Goal: Information Seeking & Learning: Learn about a topic

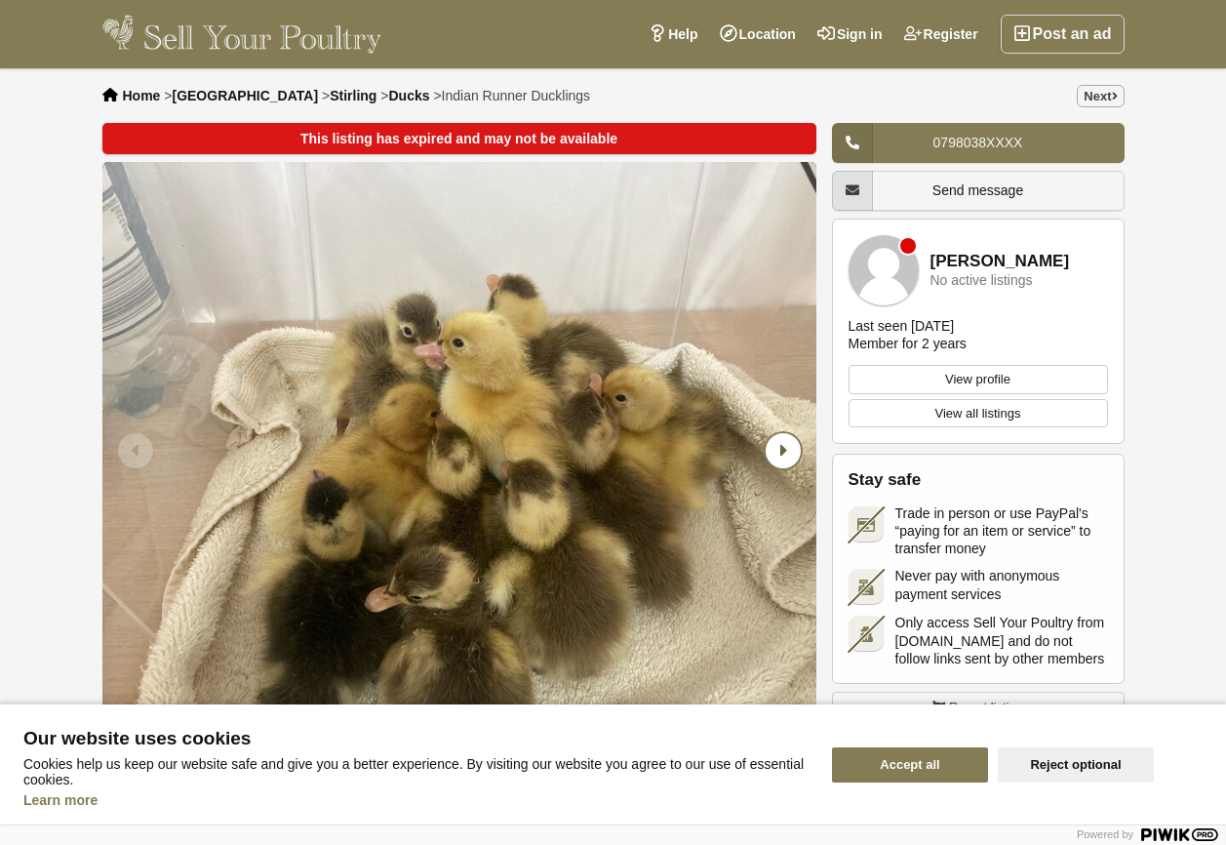
click at [801, 452] on icon "Next slide" at bounding box center [783, 450] width 35 height 35
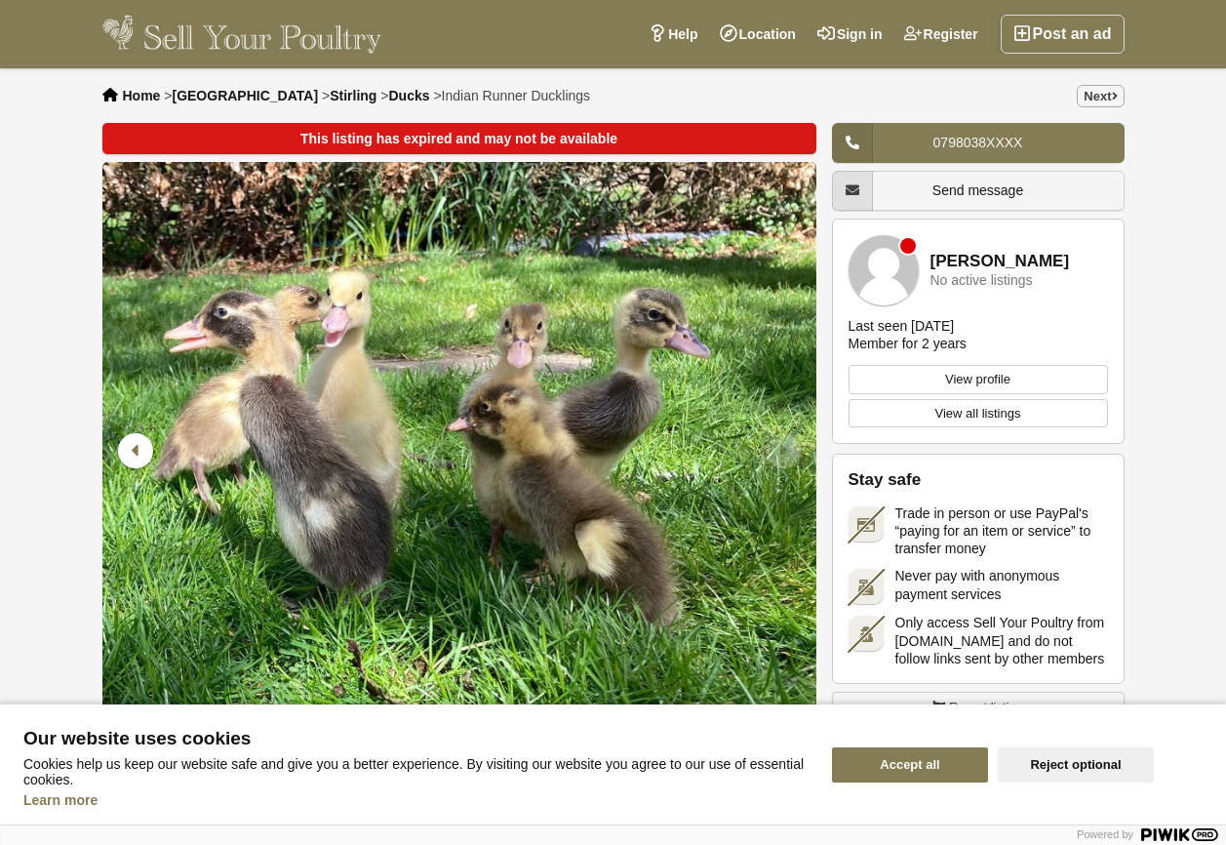
click at [795, 454] on icon "Next slide" at bounding box center [783, 450] width 35 height 35
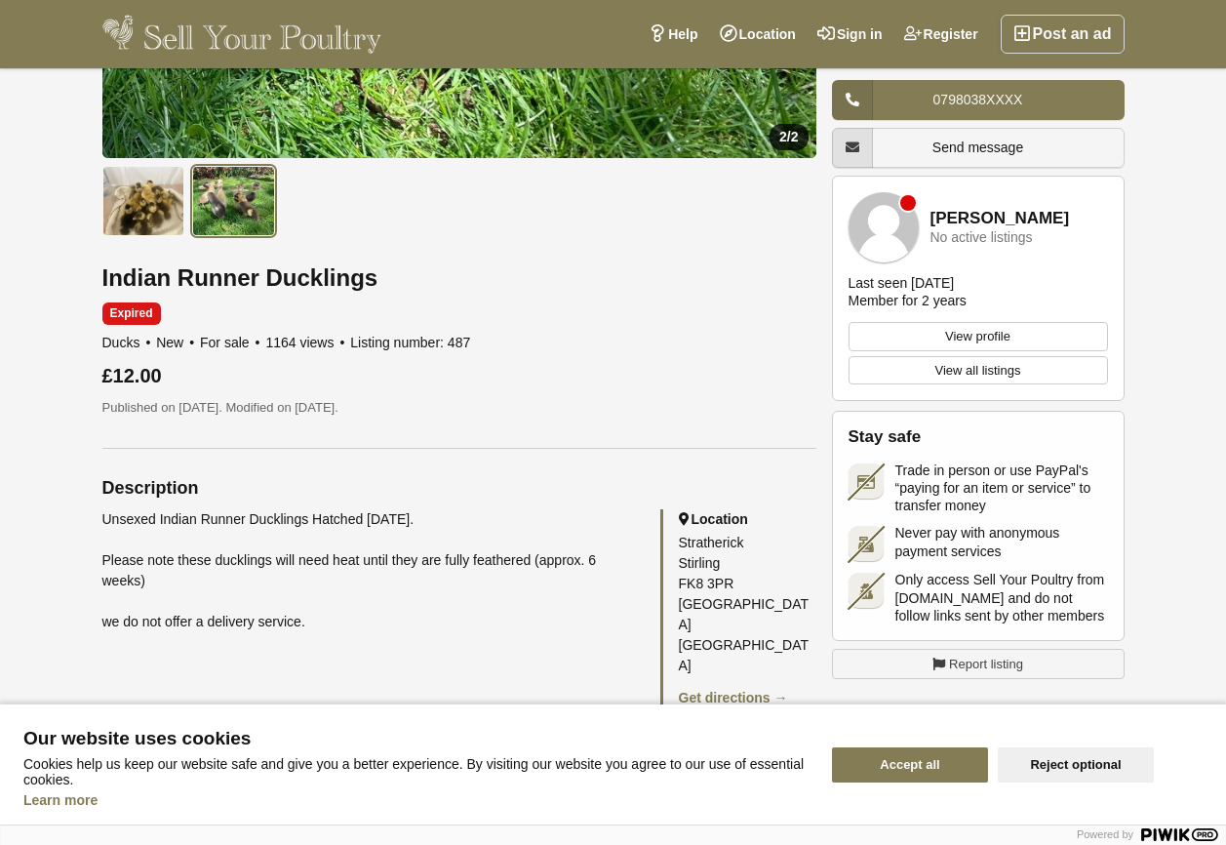
scroll to position [585, 0]
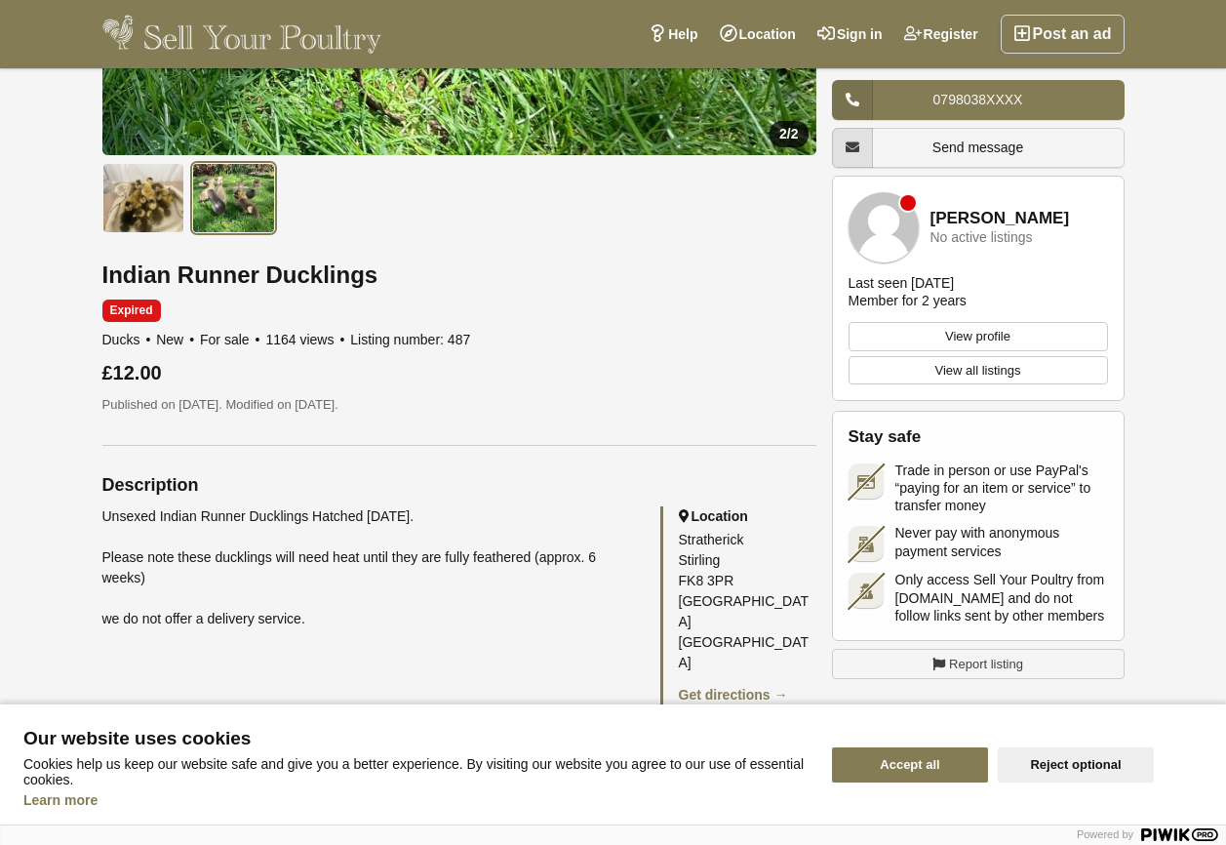
drag, startPoint x: 952, startPoint y: 767, endPoint x: 917, endPoint y: 745, distance: 41.1
click at [951, 767] on button "Accept all" at bounding box center [910, 764] width 156 height 35
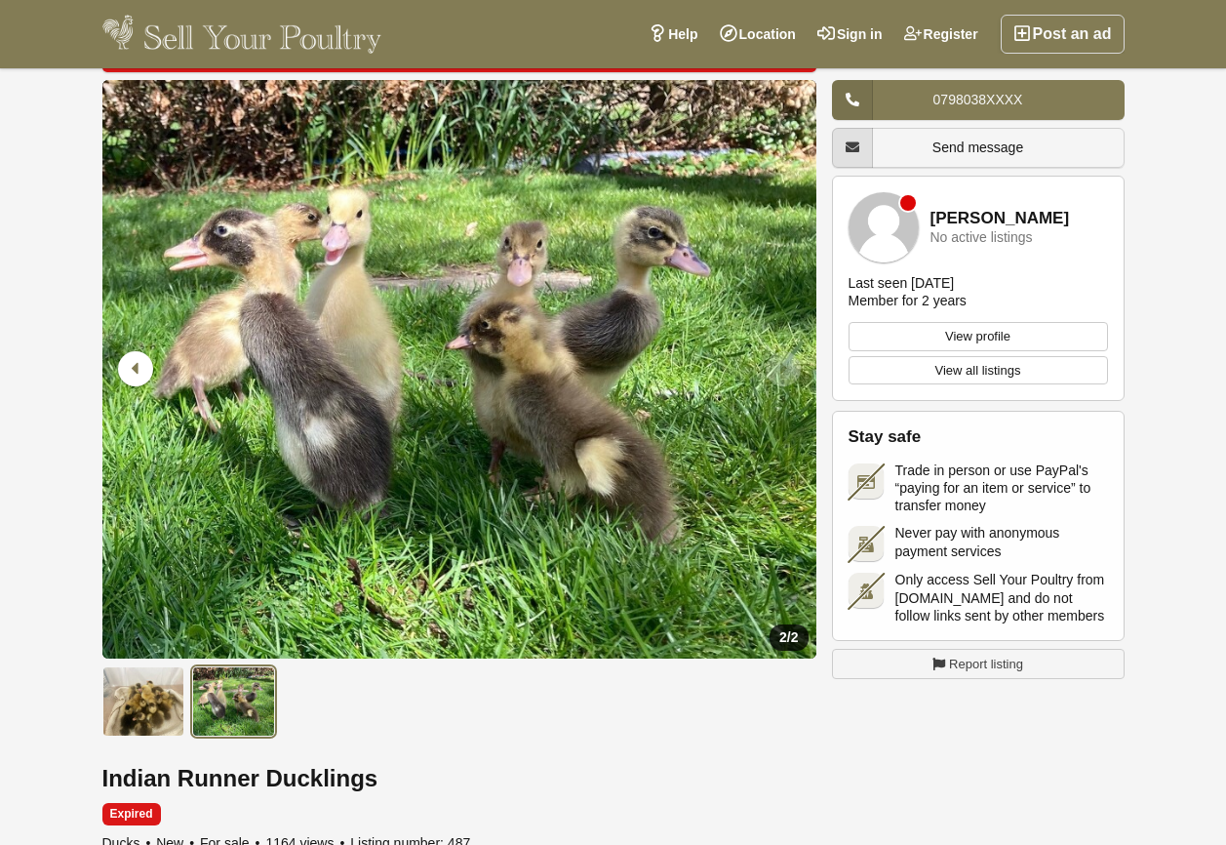
scroll to position [0, 0]
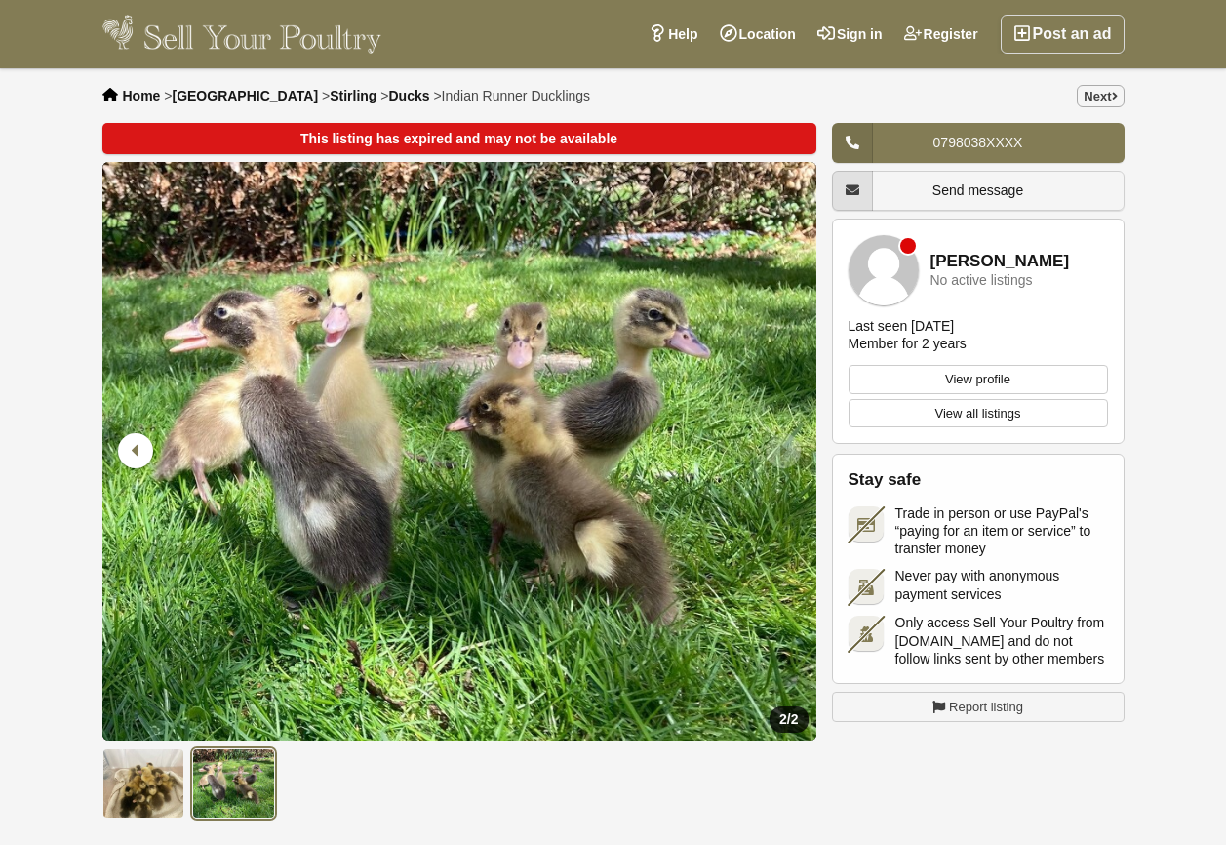
click at [388, 95] on span "Ducks" at bounding box center [408, 96] width 41 height 16
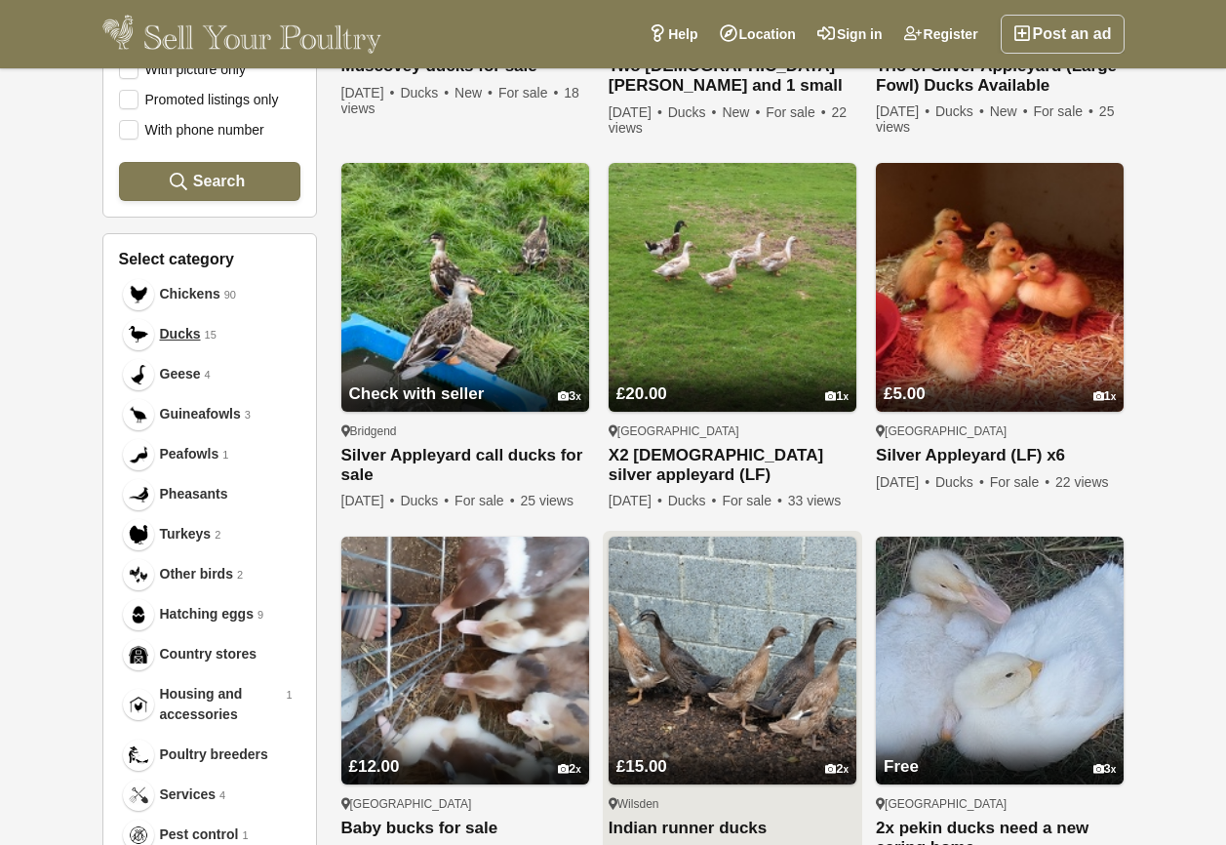
scroll to position [585, 0]
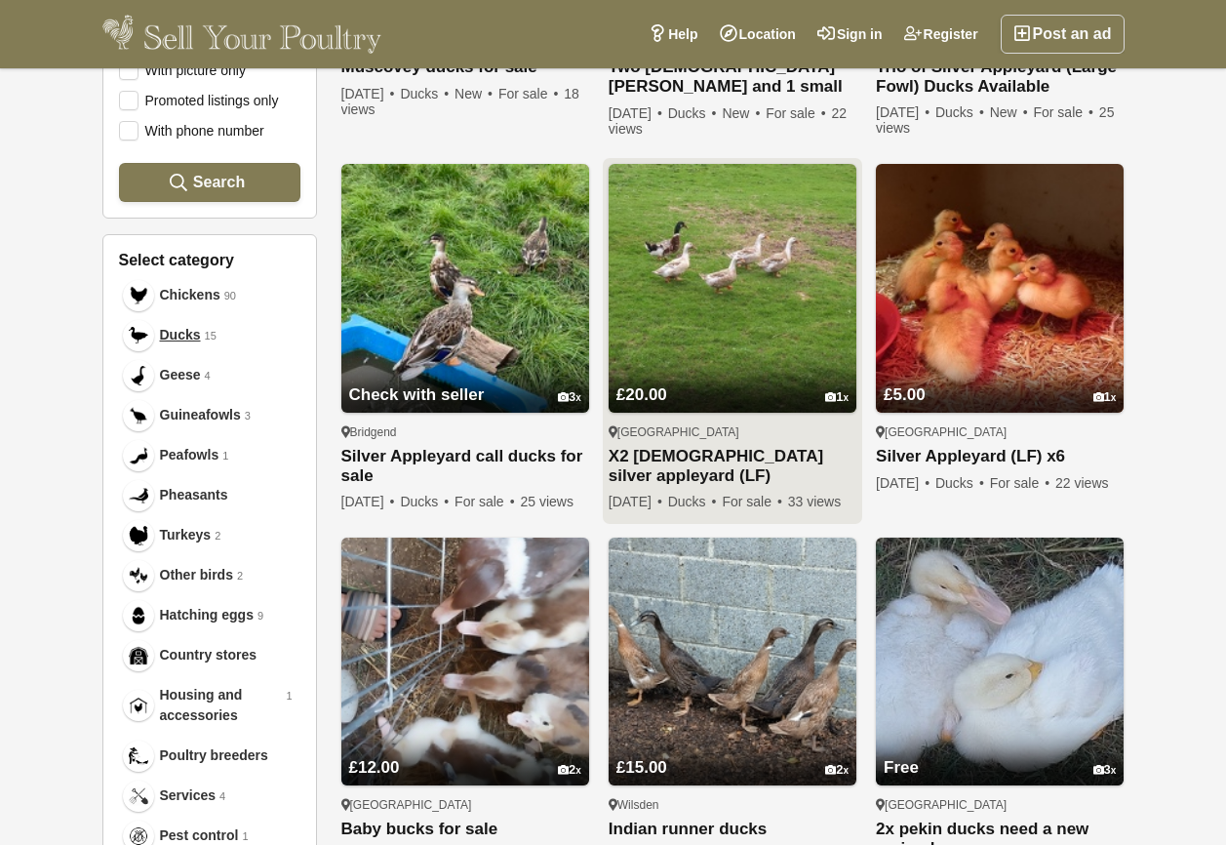
click at [739, 456] on link "X2 [DEMOGRAPHIC_DATA] silver appleyard (LF)" at bounding box center [733, 466] width 248 height 39
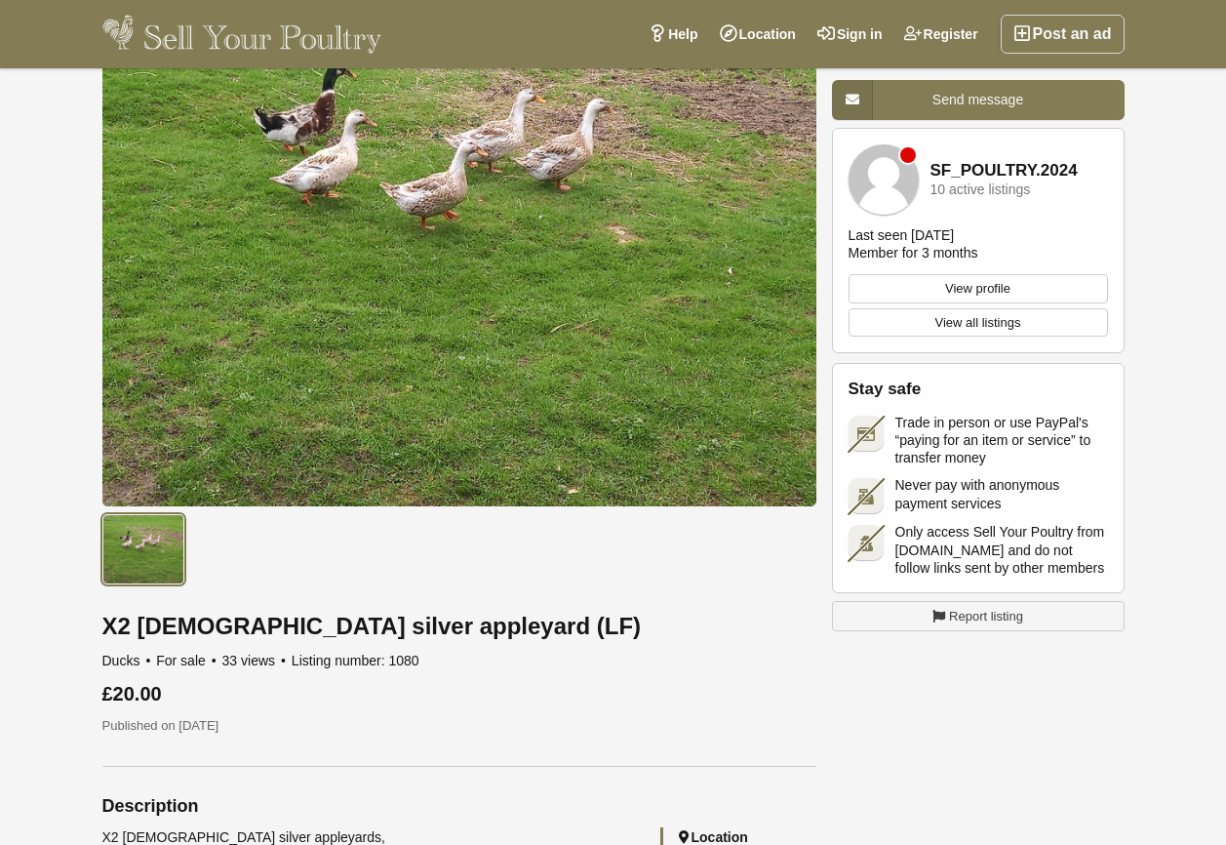
scroll to position [98, 0]
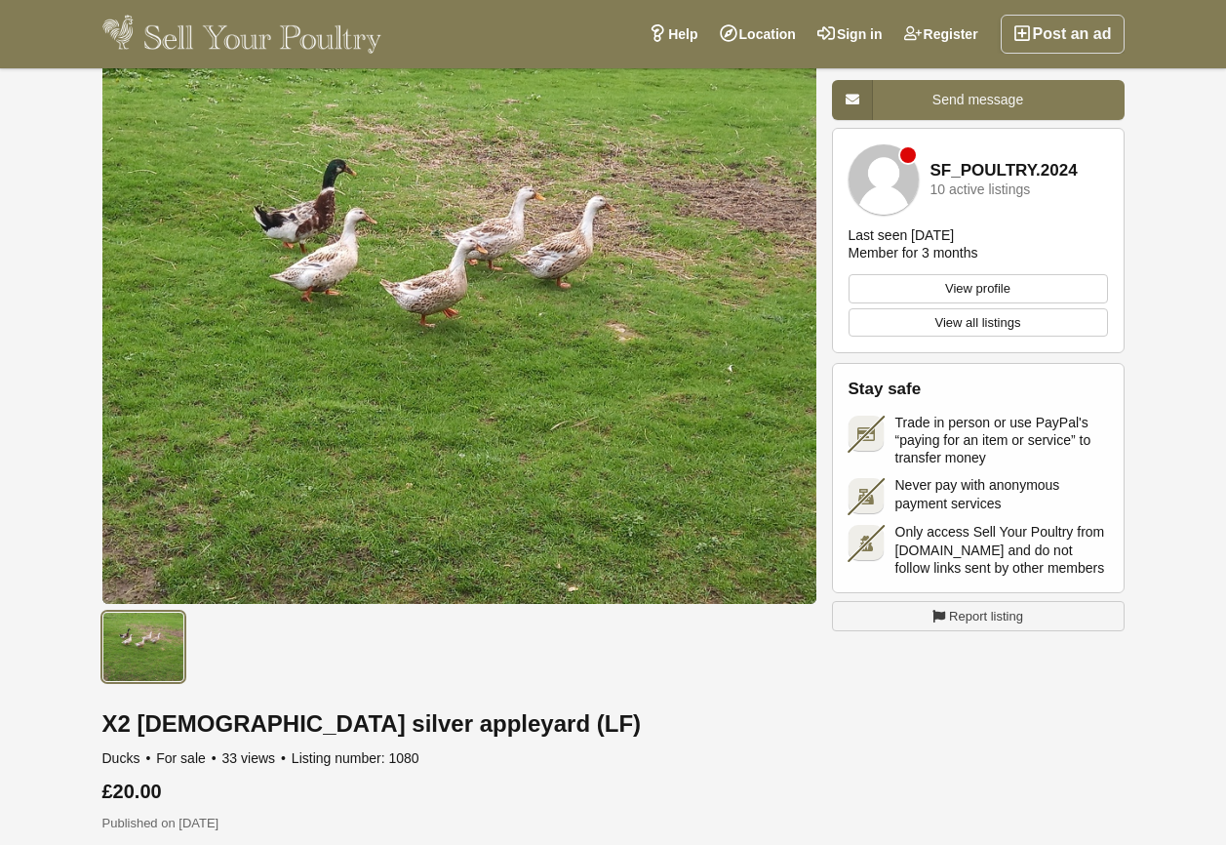
click at [961, 326] on link "View all listings" at bounding box center [978, 322] width 259 height 29
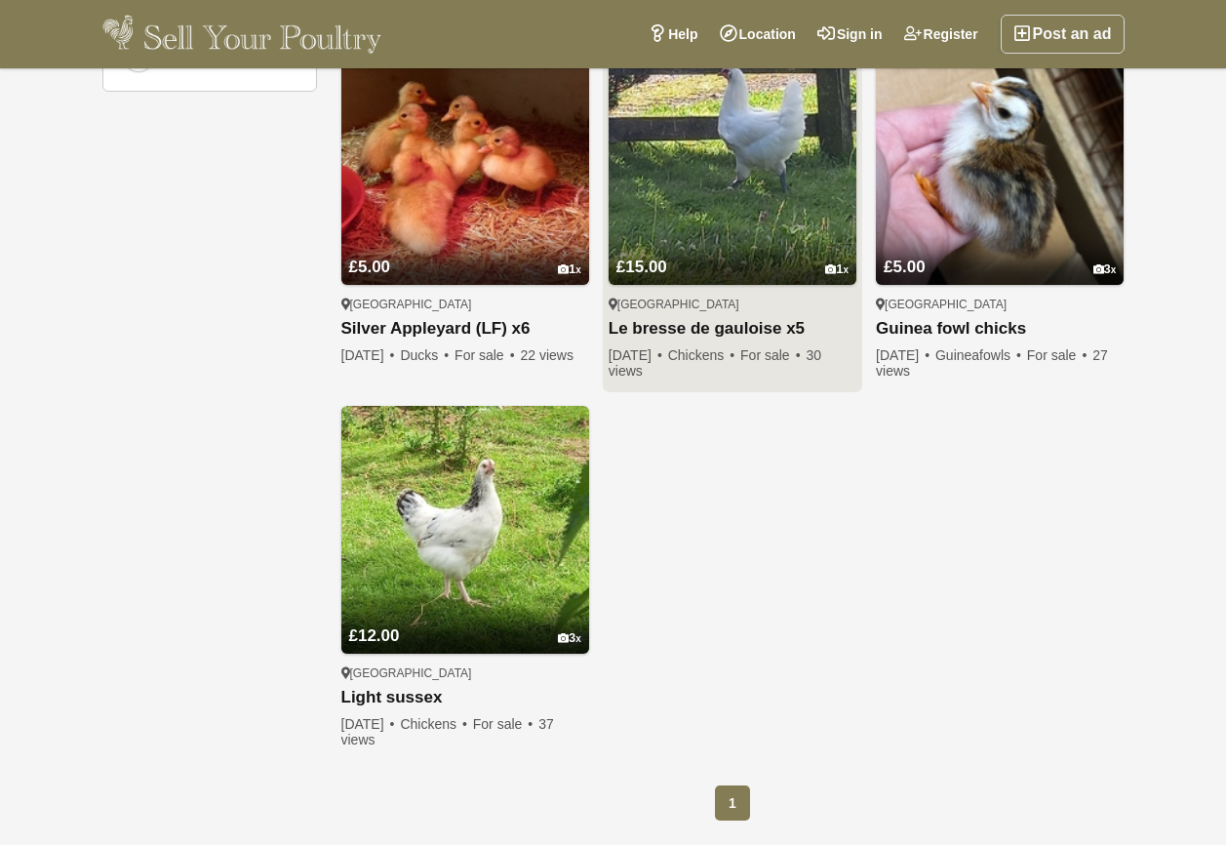
scroll to position [1268, 0]
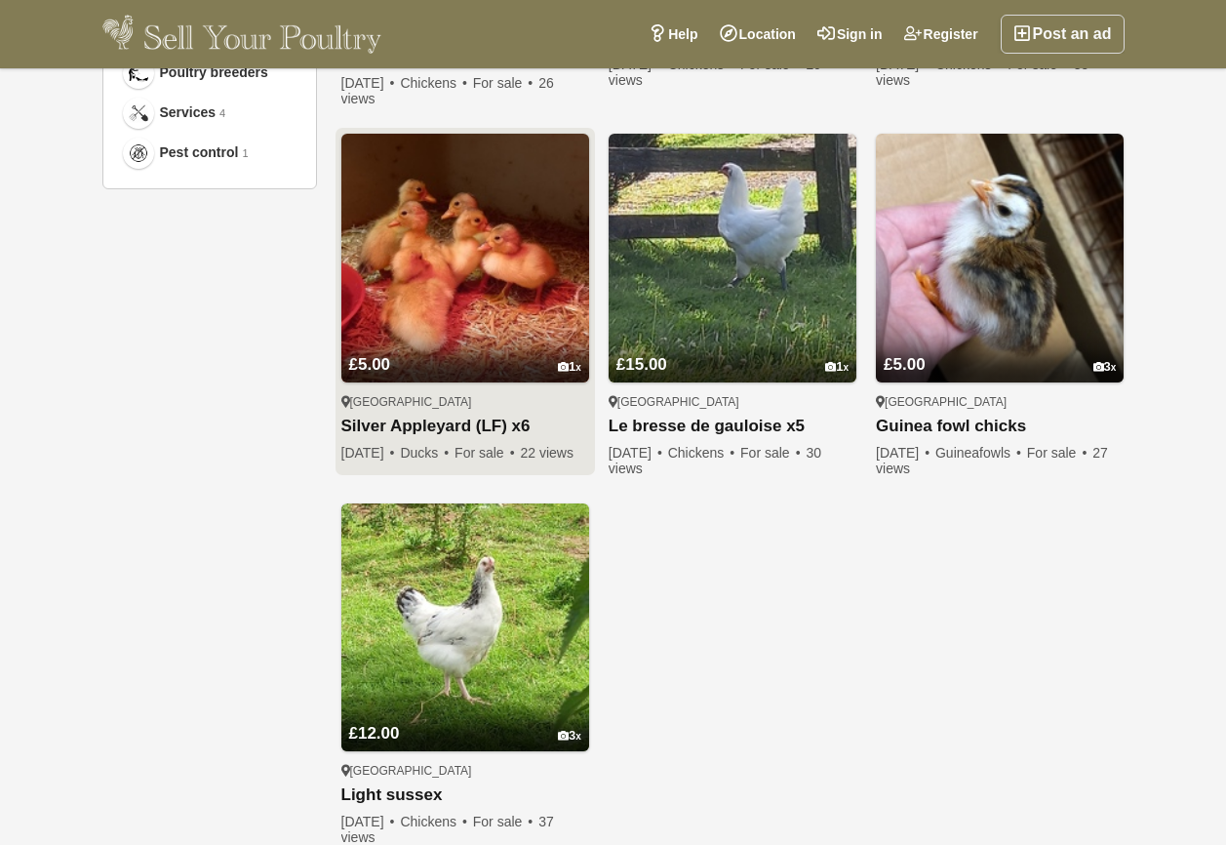
click at [426, 424] on link "Silver Appleyard (LF) x6" at bounding box center [465, 426] width 248 height 20
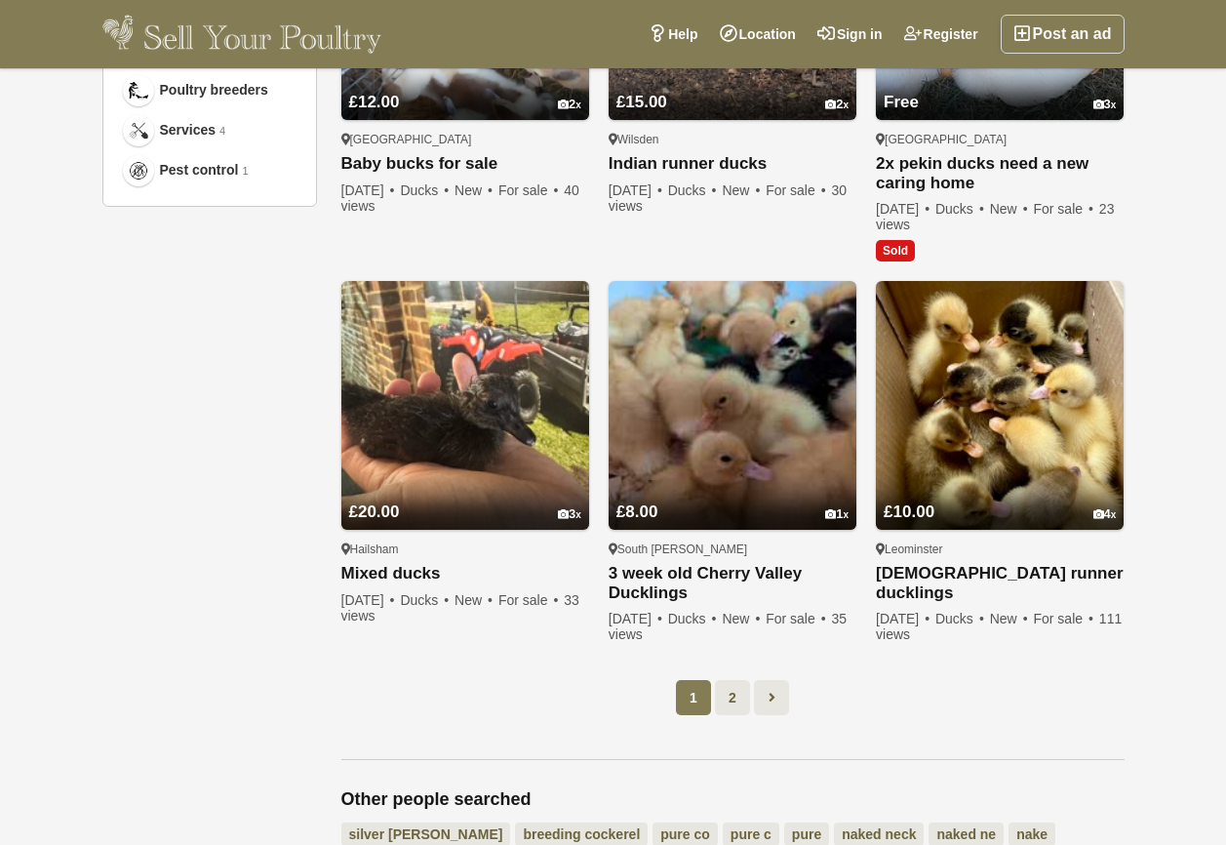
scroll to position [1270, 0]
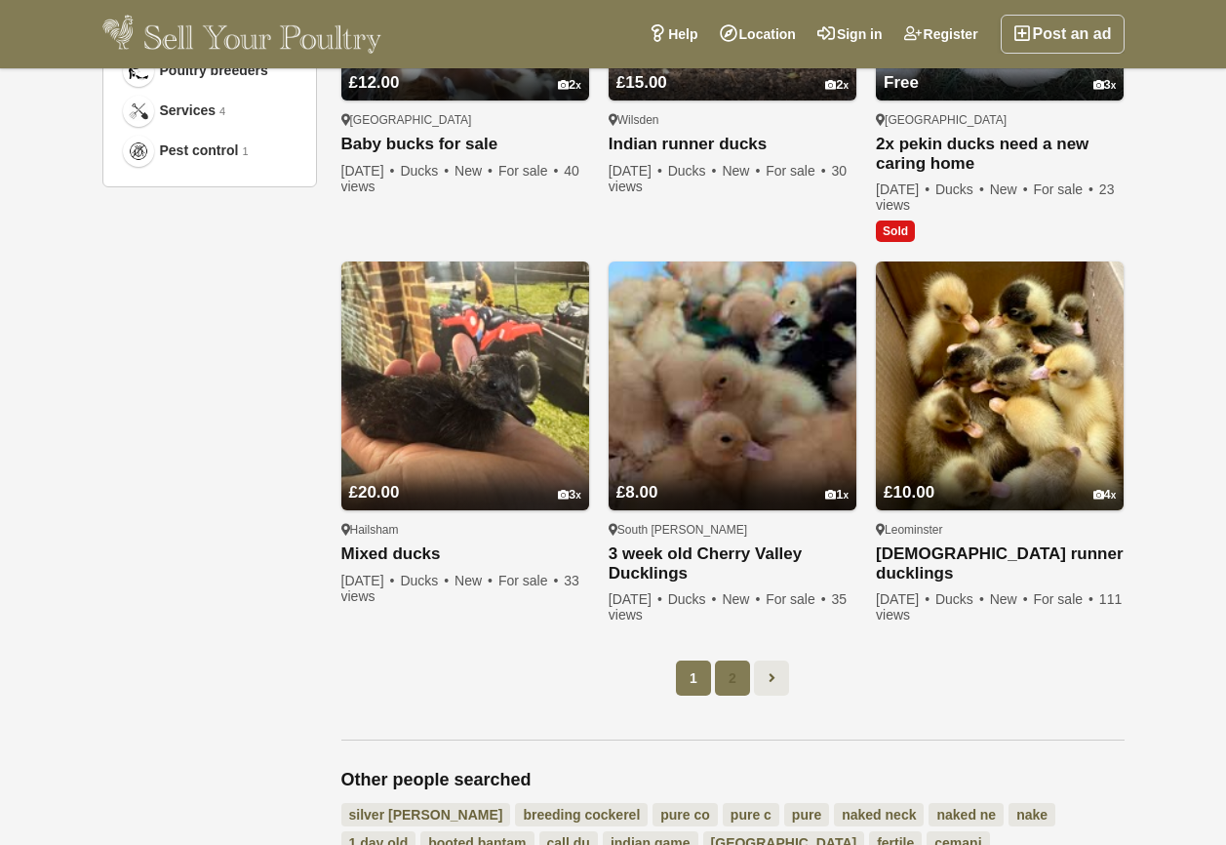
click at [731, 693] on link "2" at bounding box center [732, 677] width 35 height 35
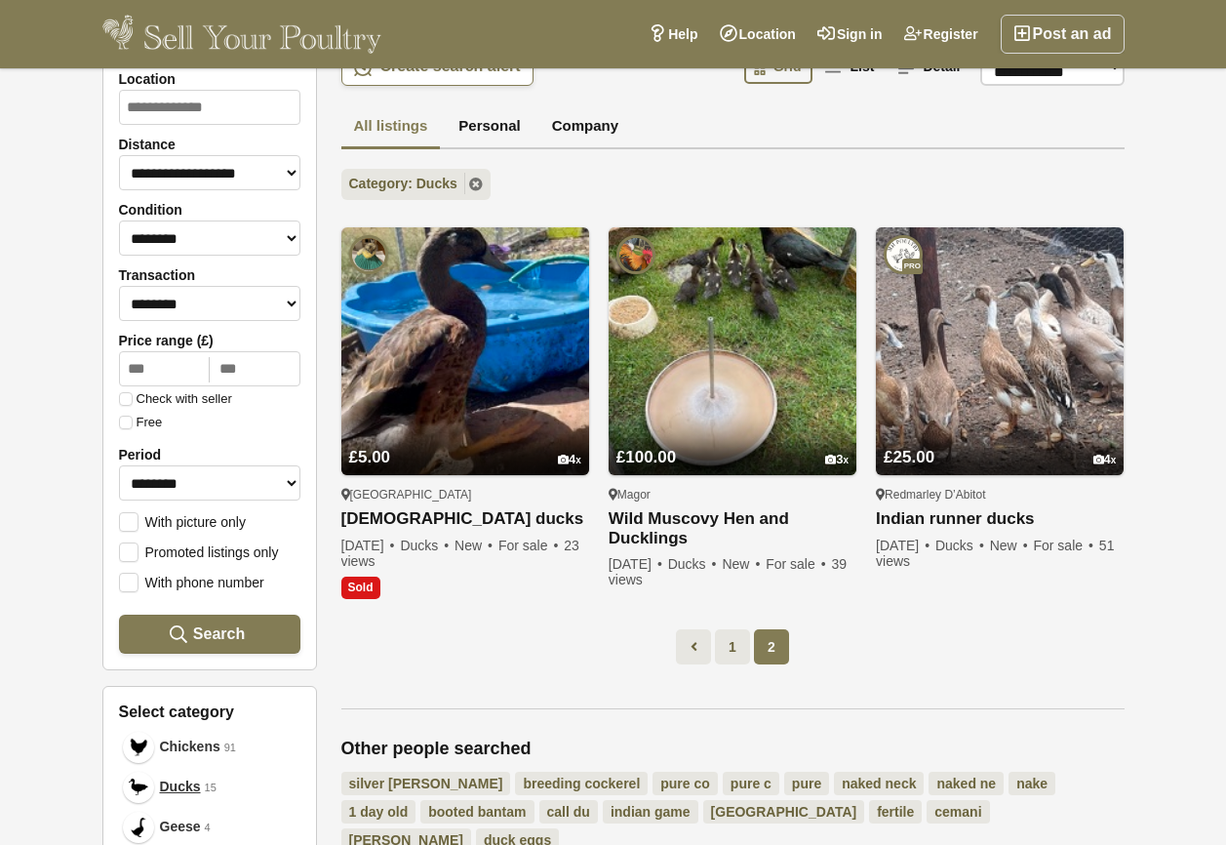
scroll to position [99, 0]
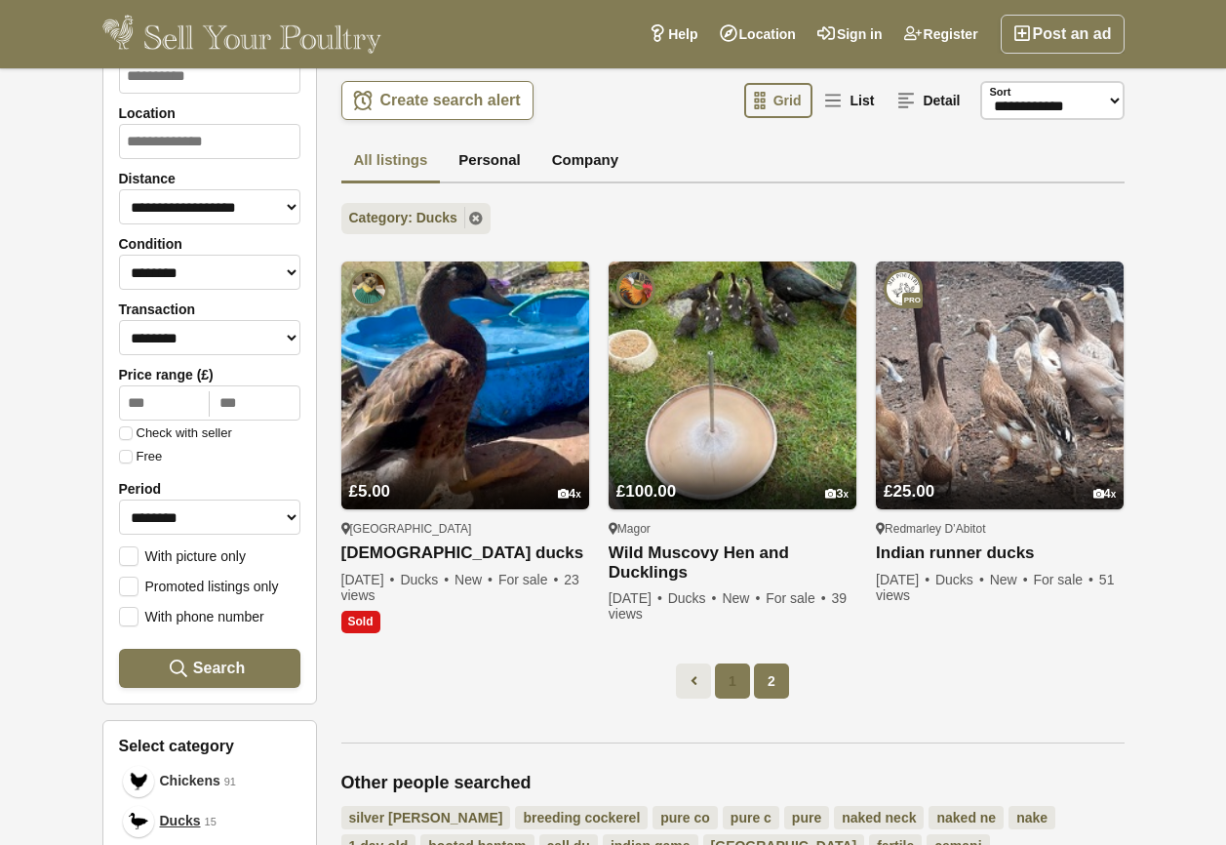
click at [726, 687] on link "1" at bounding box center [732, 680] width 35 height 35
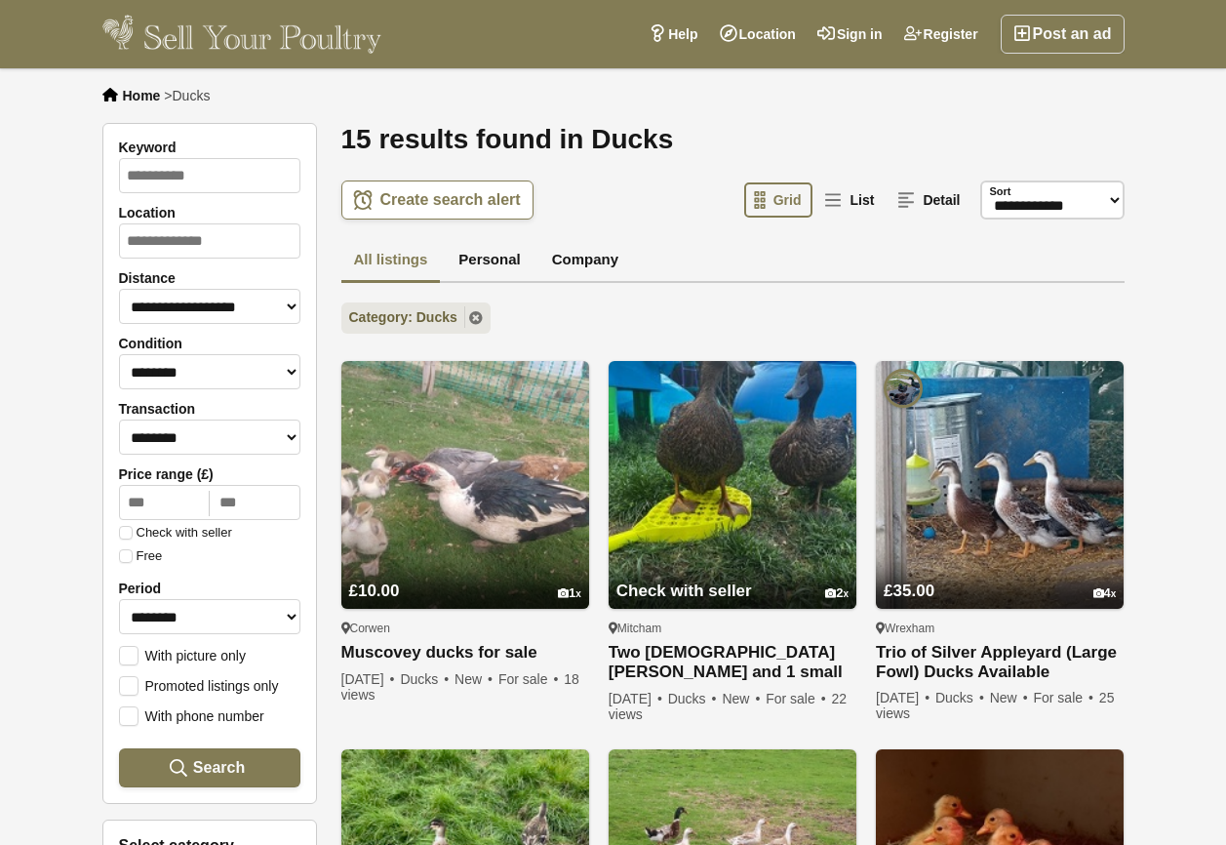
scroll to position [99, 0]
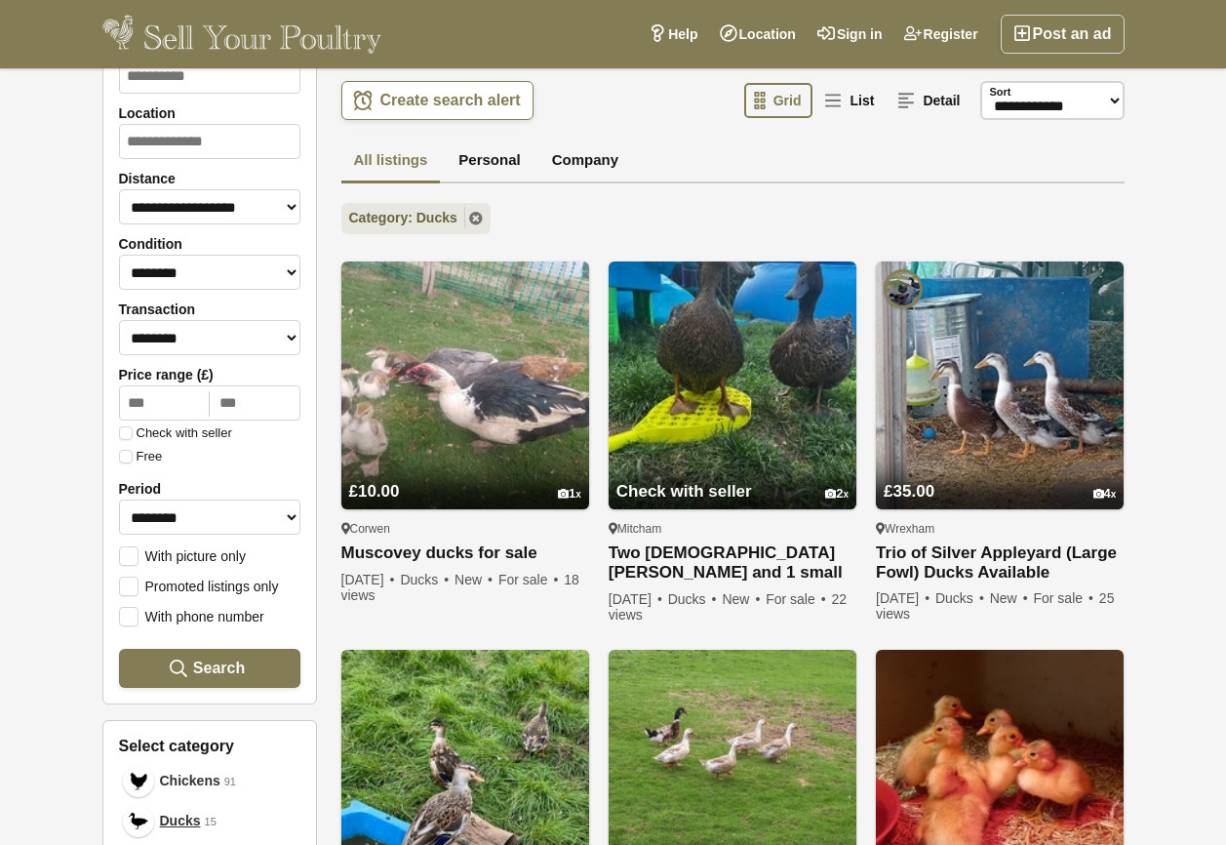
scroll to position [1034, 0]
